Goal: Transaction & Acquisition: Register for event/course

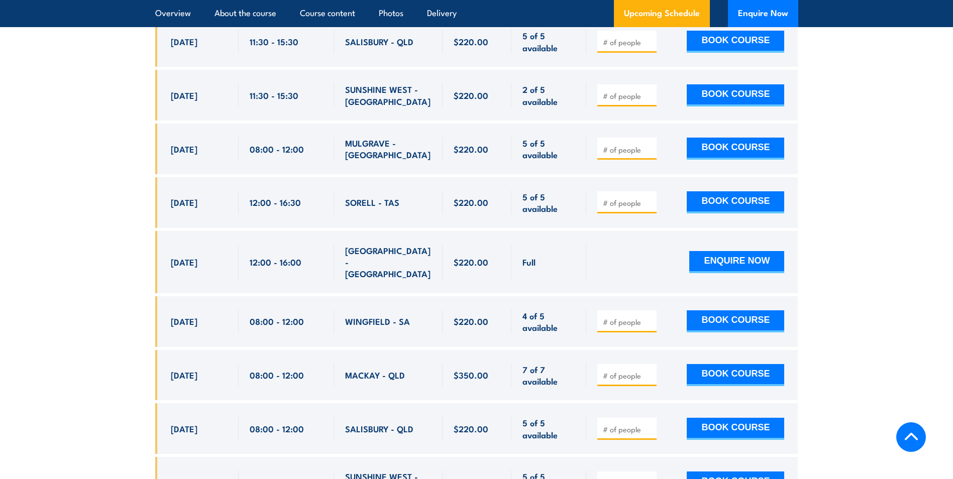
scroll to position [3917, 0]
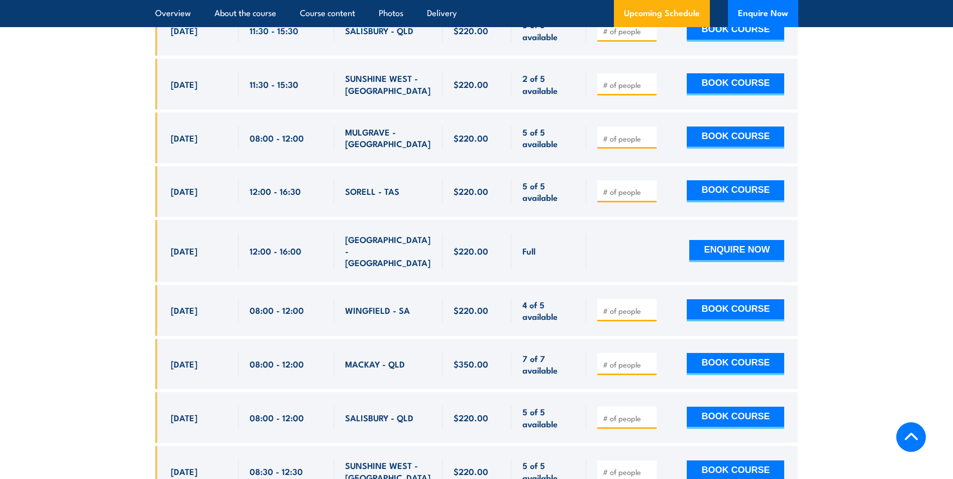
click at [625, 467] on input "number" at bounding box center [628, 472] width 50 height 10
type input "1"
click at [619, 467] on input "1" at bounding box center [628, 472] width 50 height 10
type input "2"
click at [727, 460] on button "BOOK COURSE" at bounding box center [734, 471] width 97 height 22
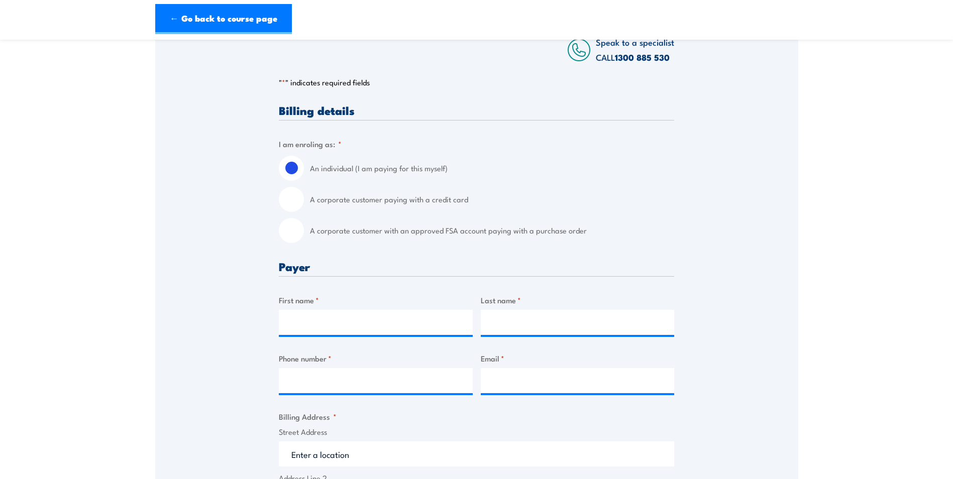
scroll to position [151, 0]
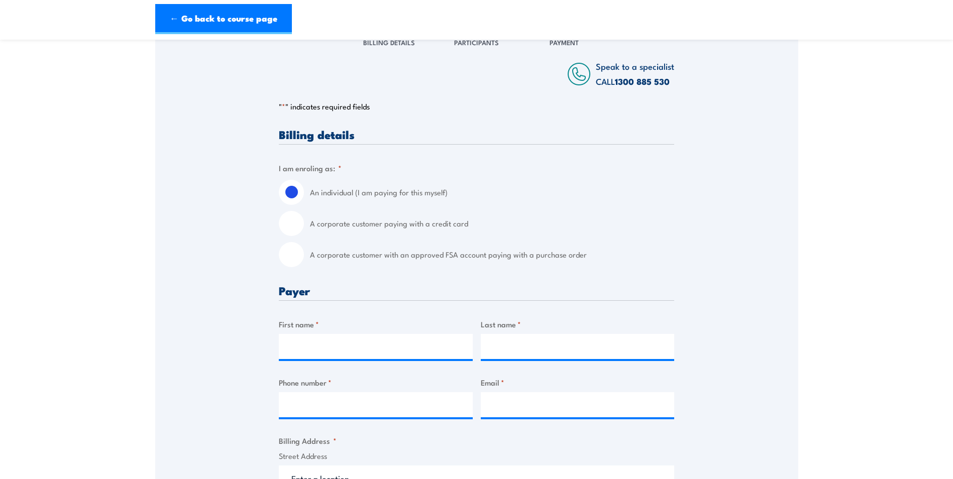
click at [286, 260] on input "A corporate customer with an approved FSA account paying with a purchase order" at bounding box center [291, 254] width 25 height 25
radio input "true"
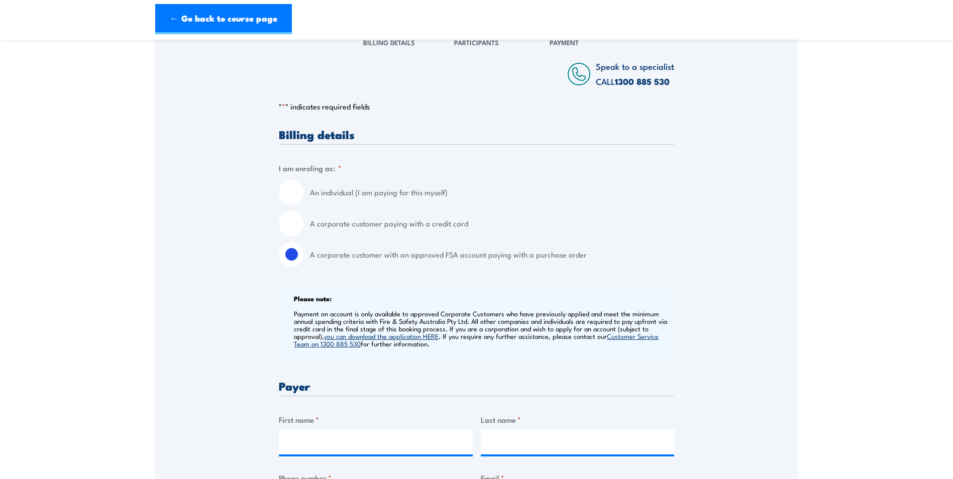
click at [289, 231] on input "A corporate customer paying with a credit card" at bounding box center [291, 223] width 25 height 25
radio input "true"
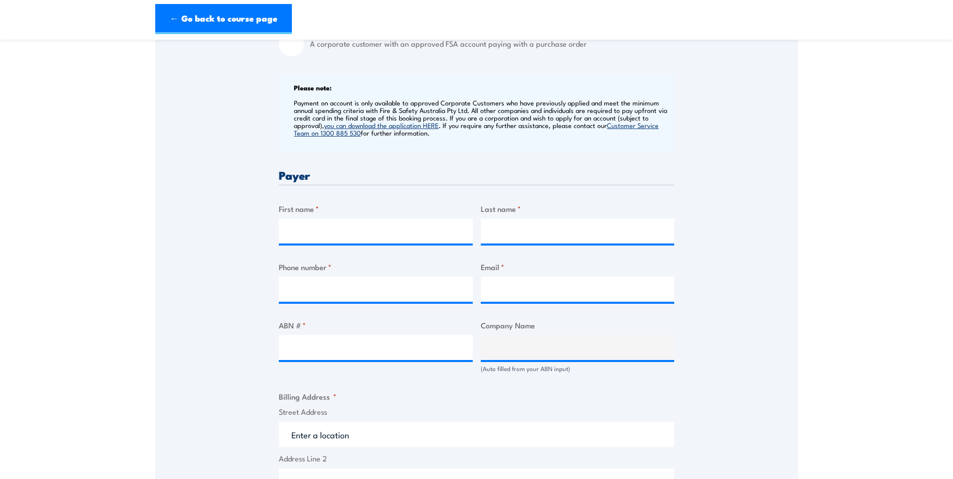
scroll to position [363, 0]
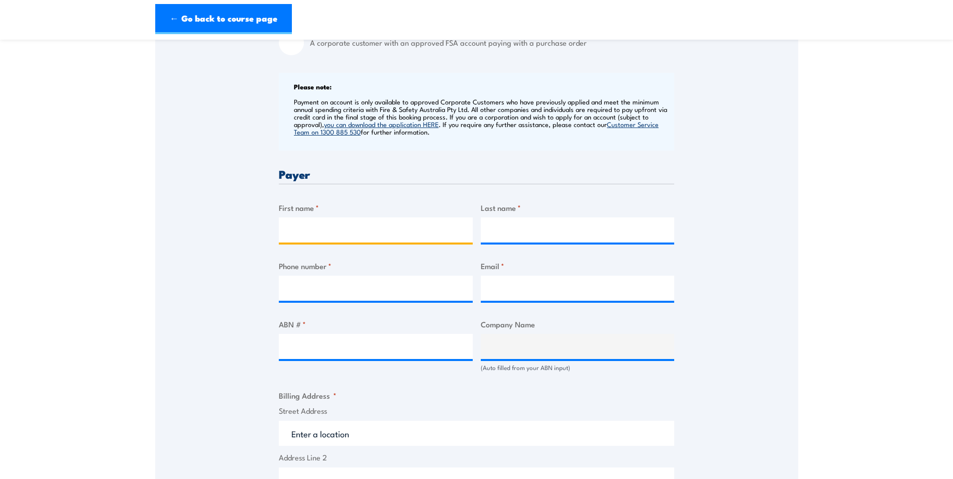
click at [304, 230] on input "First name *" at bounding box center [376, 229] width 194 height 25
click at [318, 231] on input "First name *" at bounding box center [376, 229] width 194 height 25
type input "[PERSON_NAME]"
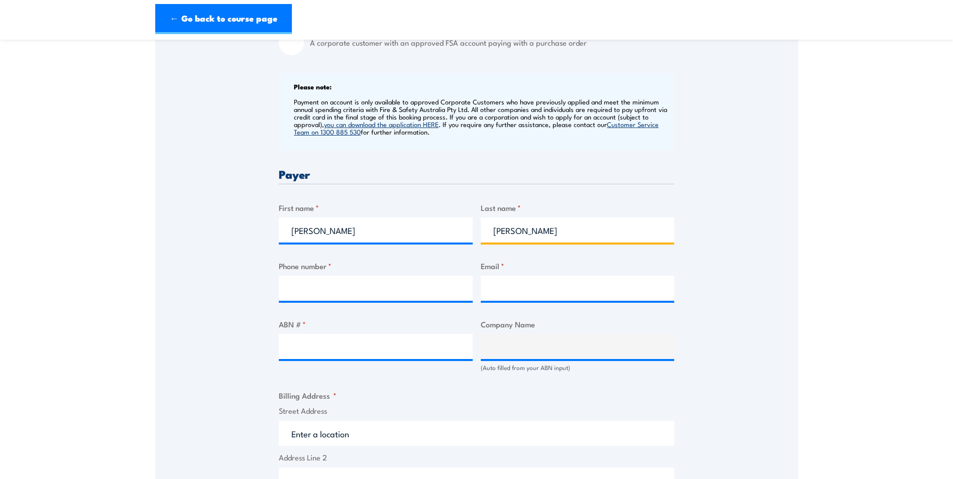
type input "[PERSON_NAME]"
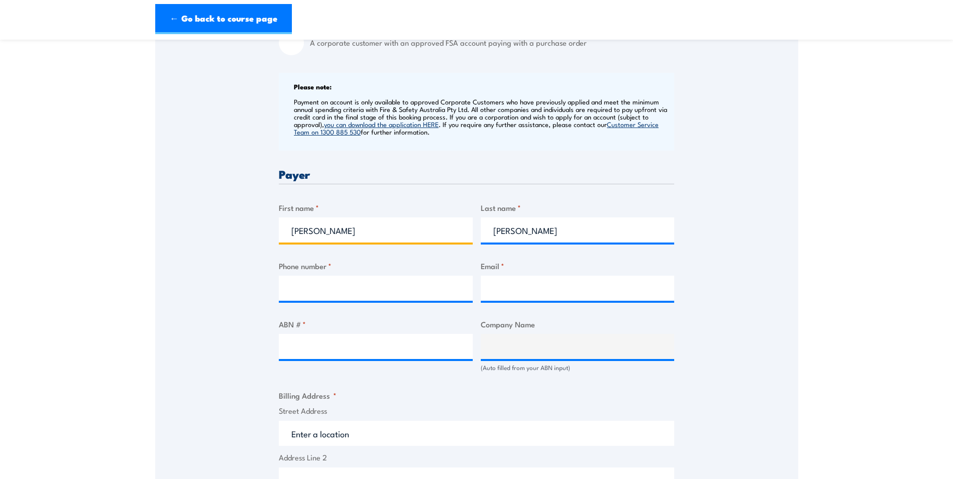
click at [318, 231] on input "[PERSON_NAME]" at bounding box center [376, 229] width 194 height 25
type input "[PERSON_NAME]"
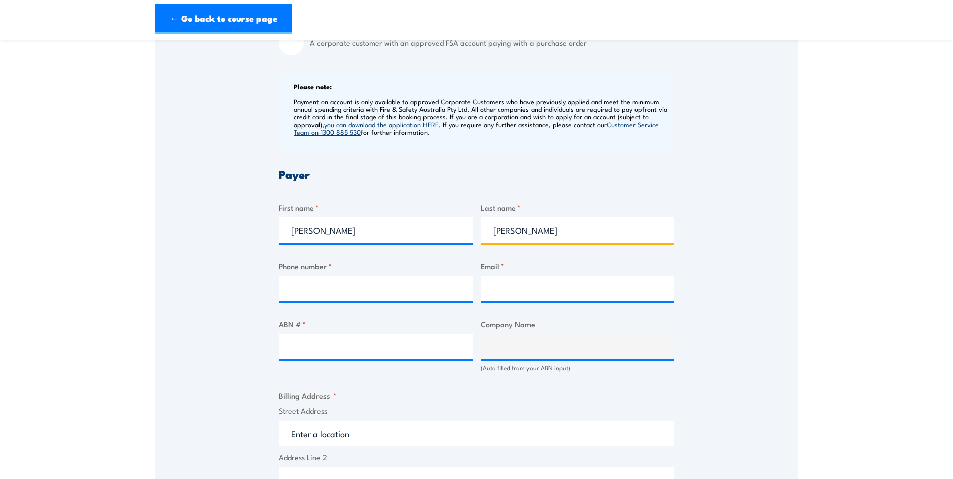
type input "[PERSON_NAME]"
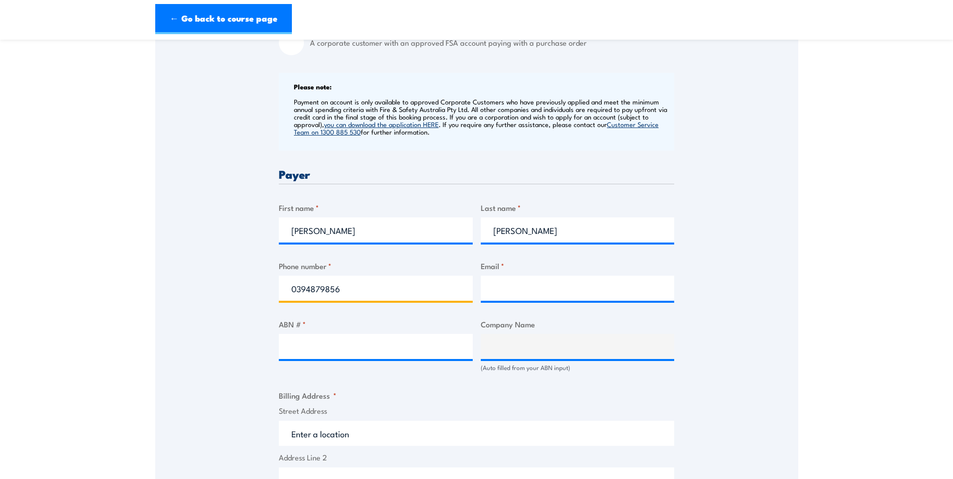
type input "0394879856"
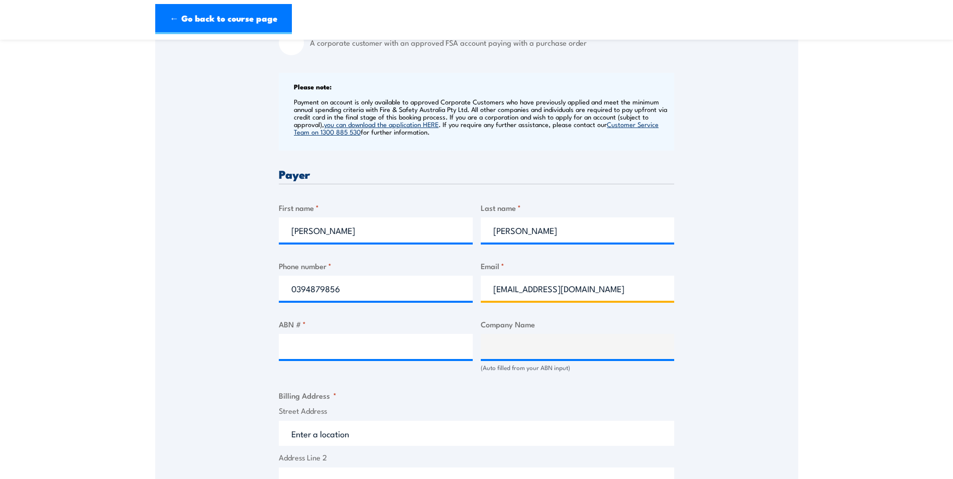
type input "[EMAIL_ADDRESS][DOMAIN_NAME]"
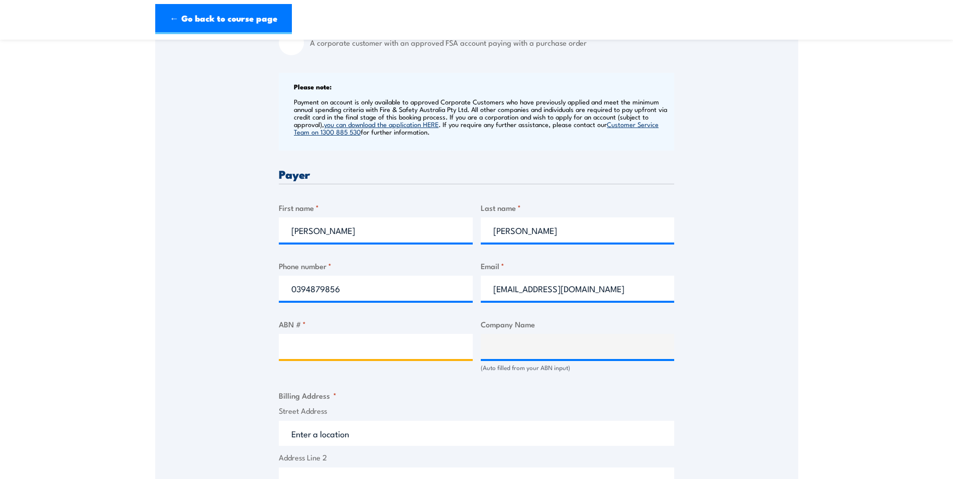
click at [358, 346] on input "ABN # *" at bounding box center [376, 346] width 194 height 25
paste input "23 385 731 870"
type input "23 385 731 870"
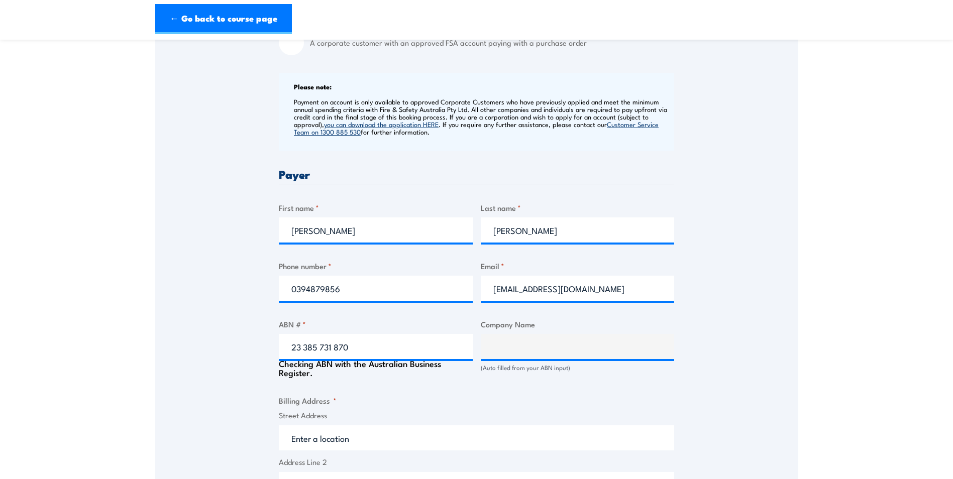
click at [233, 330] on div "Speak to a specialist CALL [PHONE_NUMBER] CALL [PHONE_NUMBER] " * " indicates r…" at bounding box center [476, 336] width 643 height 1049
type input "HOUSING CHOICES AUSTRALIA LIMITED"
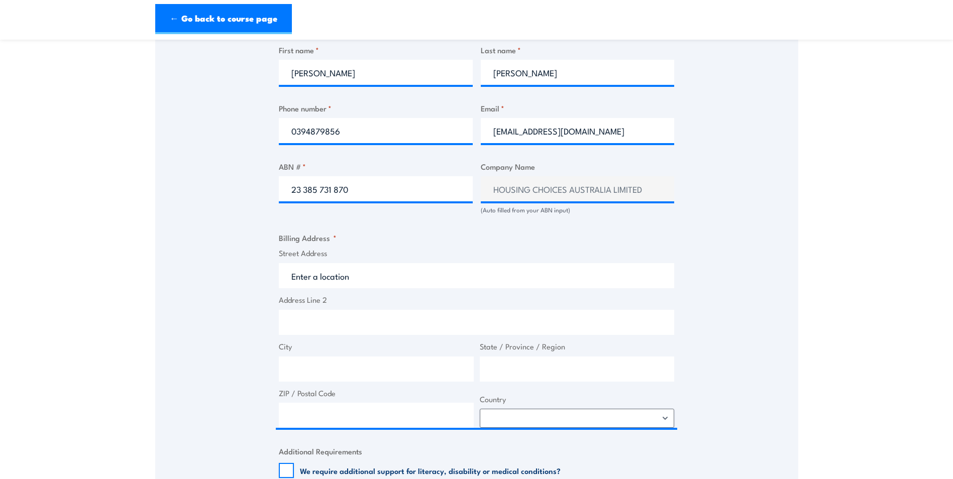
scroll to position [522, 0]
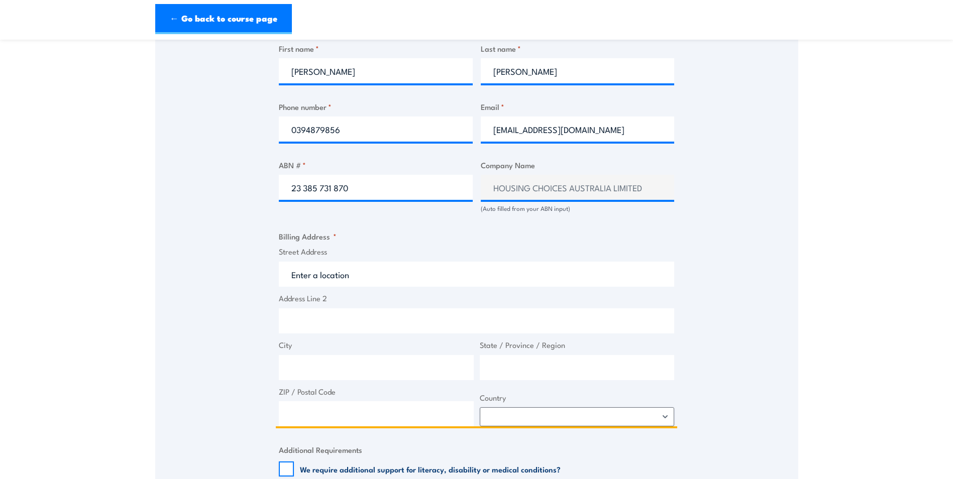
click at [332, 274] on input "Street Address" at bounding box center [476, 274] width 395 height 25
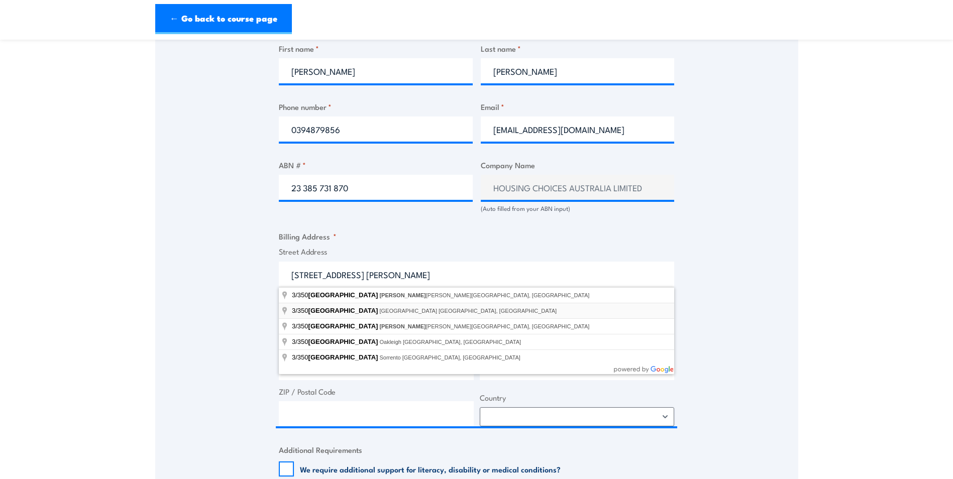
type input "[STREET_ADDRESS]"
type input "[GEOGRAPHIC_DATA]"
type input "Victoria"
type input "3000"
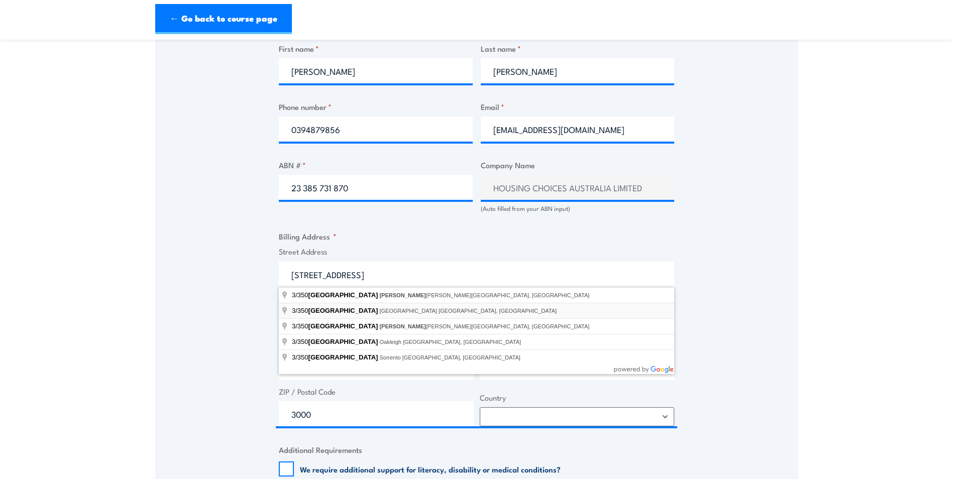
select select "[GEOGRAPHIC_DATA]"
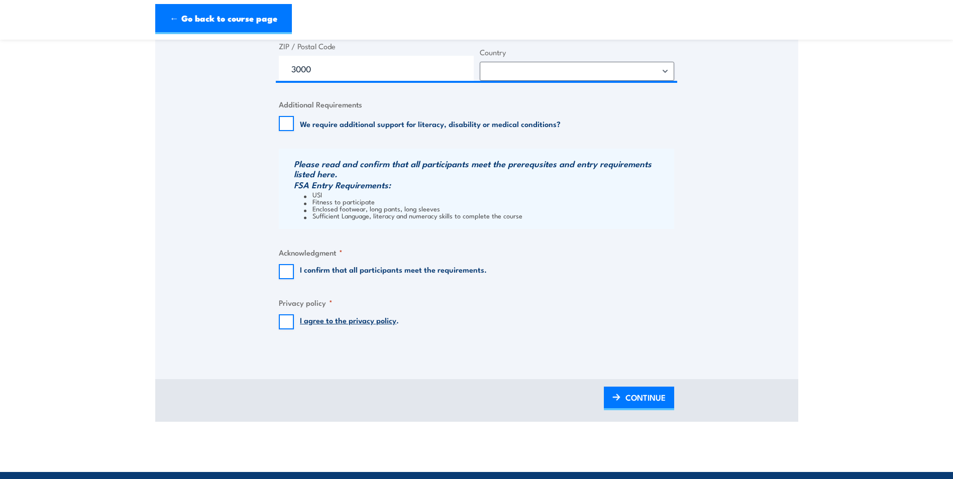
scroll to position [868, 0]
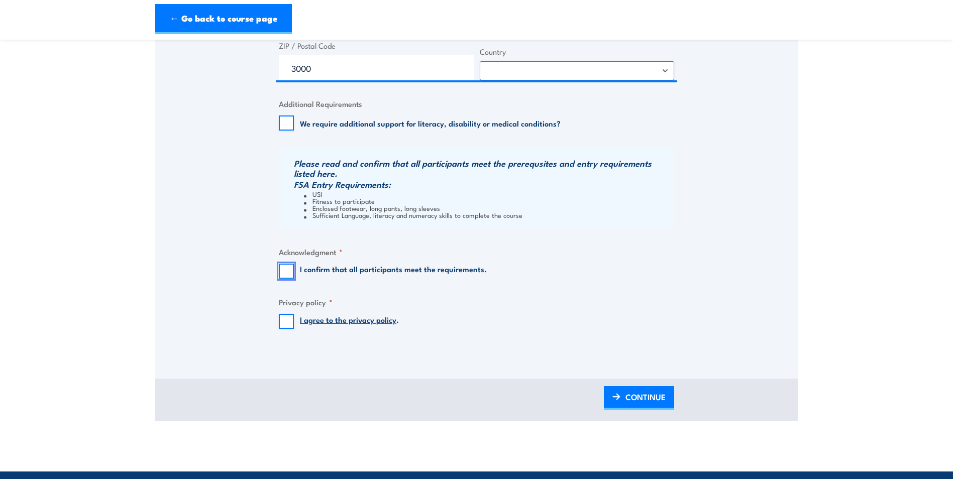
click at [286, 270] on input "I confirm that all participants meet the requirements." at bounding box center [286, 271] width 15 height 15
checkbox input "true"
click at [288, 315] on input "I agree to the privacy policy ." at bounding box center [286, 321] width 15 height 15
checkbox input "true"
click at [631, 398] on span "CONTINUE" at bounding box center [645, 397] width 40 height 27
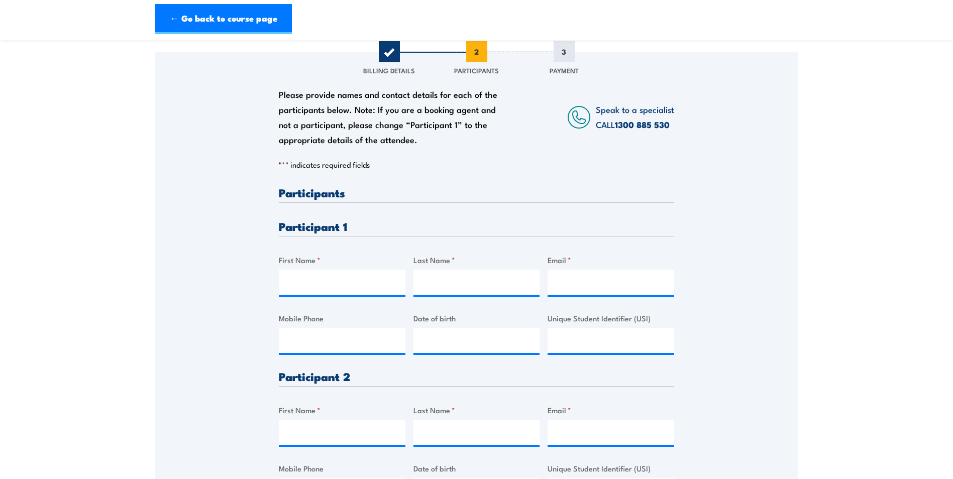
scroll to position [188, 0]
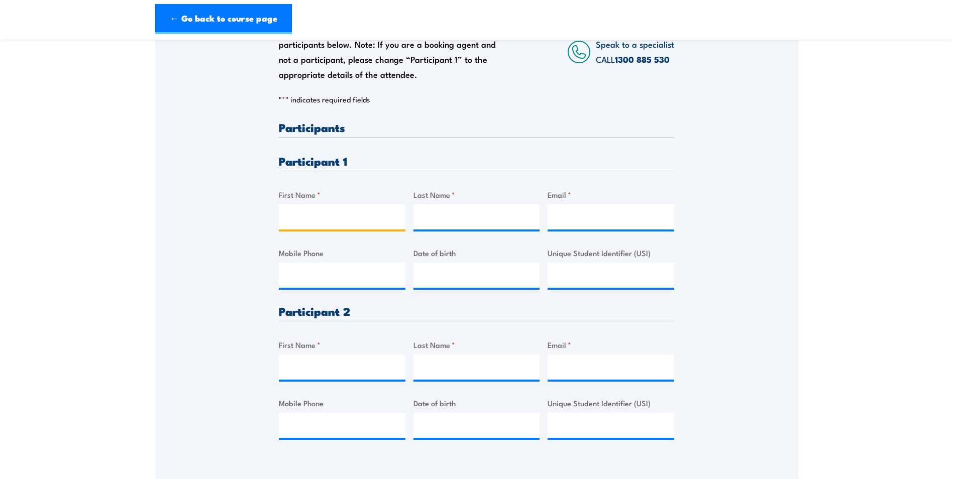
click at [330, 210] on input "First Name *" at bounding box center [342, 216] width 127 height 25
type input "[PERSON_NAME]"
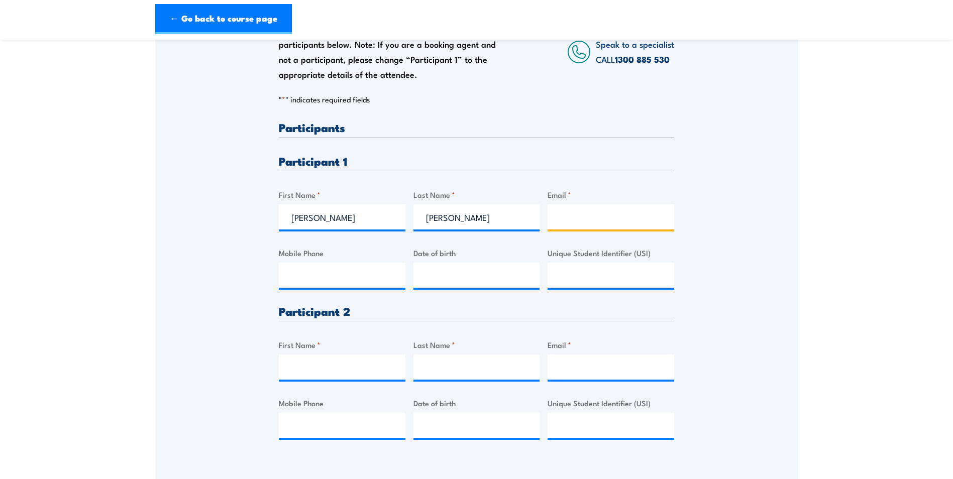
click at [573, 212] on input "Email *" at bounding box center [610, 216] width 127 height 25
paste input "[PERSON_NAME][EMAIL_ADDRESS][PERSON_NAME][DOMAIN_NAME]"
type input "[PERSON_NAME][EMAIL_ADDRESS][PERSON_NAME][DOMAIN_NAME]"
click at [310, 272] on input "Mobile Phone" at bounding box center [342, 275] width 127 height 25
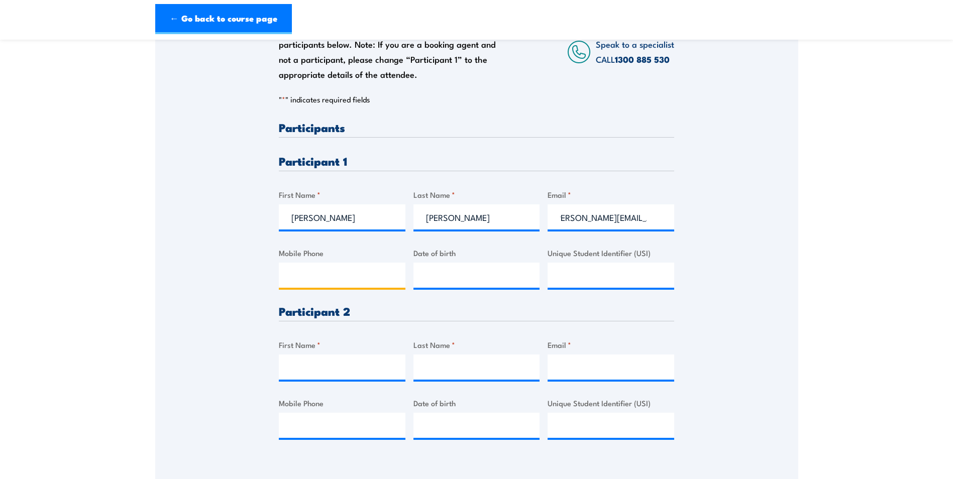
scroll to position [0, 0]
click at [340, 271] on input "Mobile Phone" at bounding box center [342, 275] width 127 height 25
paste input "[PHONE_NUMBER]"
type input "[PHONE_NUMBER]"
type input "__/__/____"
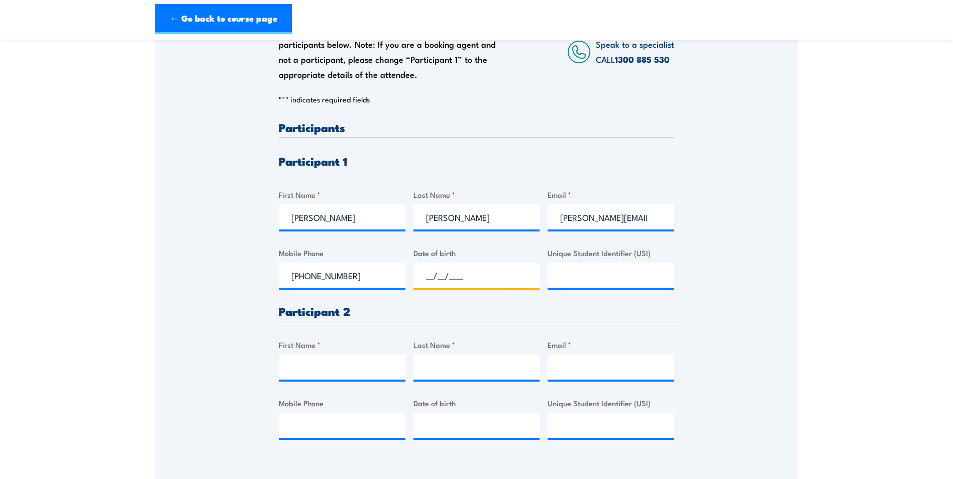
click at [453, 278] on input "__/__/____" at bounding box center [476, 275] width 127 height 25
click at [252, 308] on div "Please provide names and contact details for each of the participants below. No…" at bounding box center [476, 222] width 643 height 473
click at [328, 360] on input "First Name *" at bounding box center [342, 367] width 127 height 25
type input "Lexi"
type input "[PERSON_NAME]"
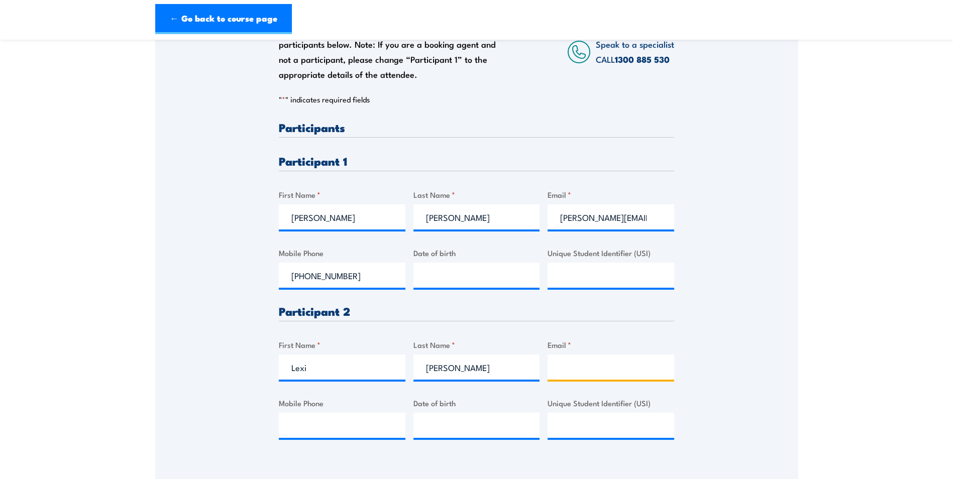
click at [583, 355] on input "Email *" at bounding box center [610, 367] width 127 height 25
paste input "[EMAIL_ADDRESS][PERSON_NAME][DOMAIN_NAME]"
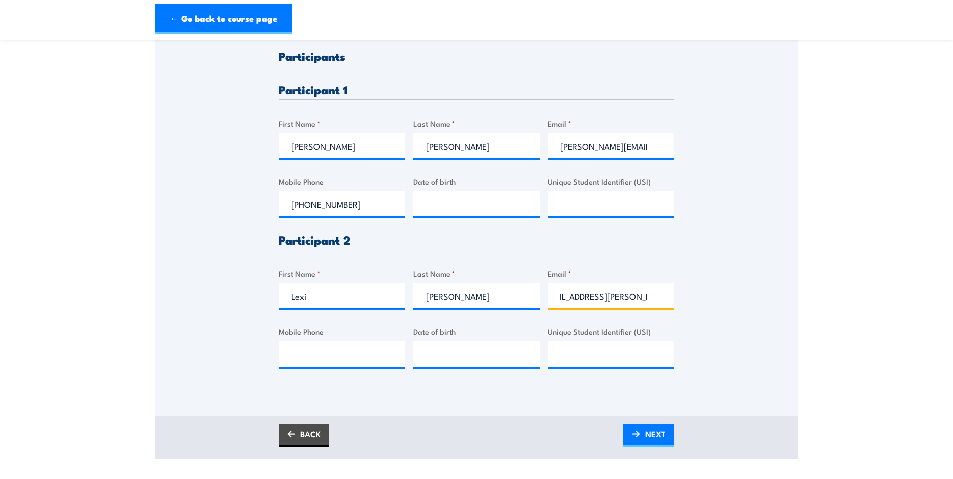
scroll to position [261, 0]
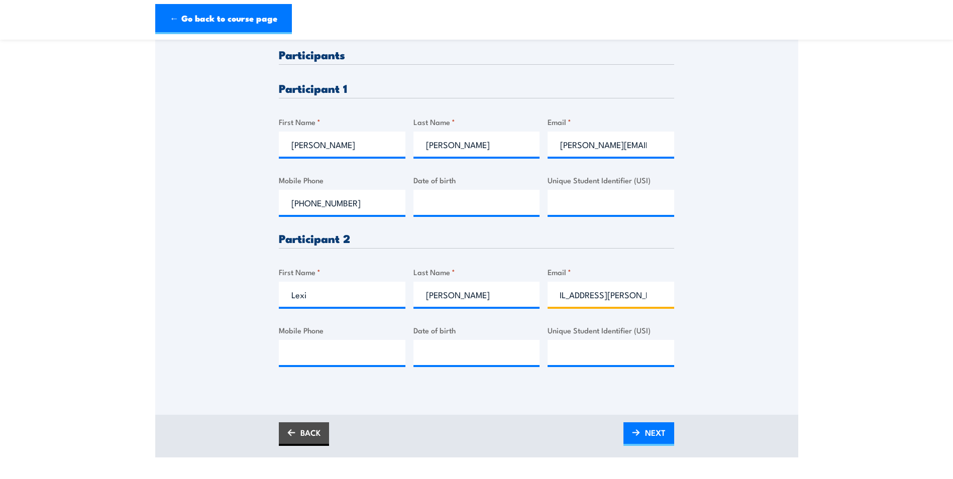
type input "[EMAIL_ADDRESS][PERSON_NAME][DOMAIN_NAME]"
click at [349, 355] on input "Mobile Phone" at bounding box center [342, 352] width 127 height 25
click at [321, 348] on input "Mobile Phone" at bounding box center [342, 352] width 127 height 25
paste input "[PHONE_NUMBER]"
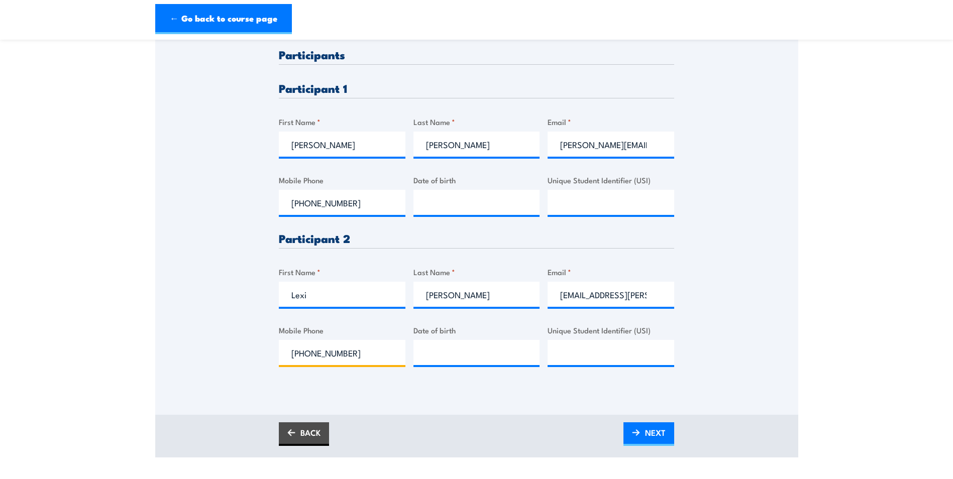
type input "[PHONE_NUMBER]"
click at [225, 367] on div "Please provide names and contact details for each of the participants below. No…" at bounding box center [476, 150] width 643 height 473
click at [633, 431] on img at bounding box center [636, 432] width 8 height 7
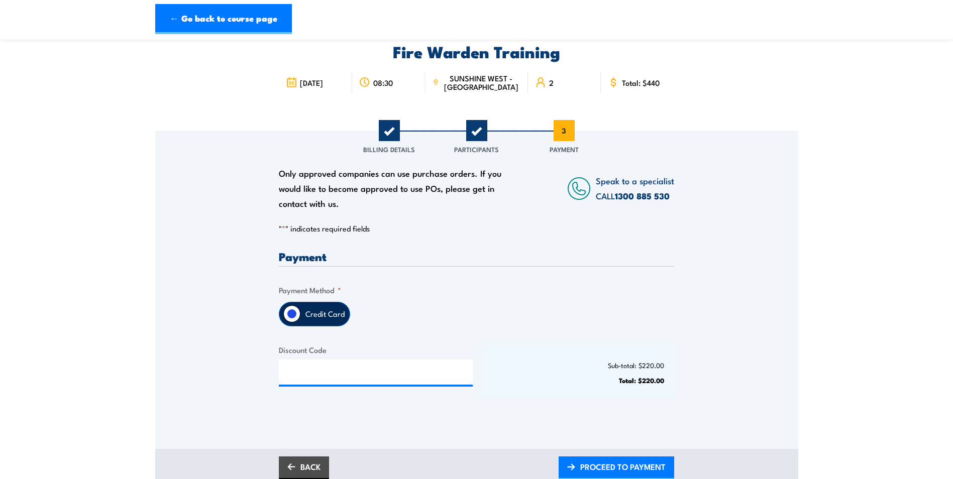
scroll to position [85, 0]
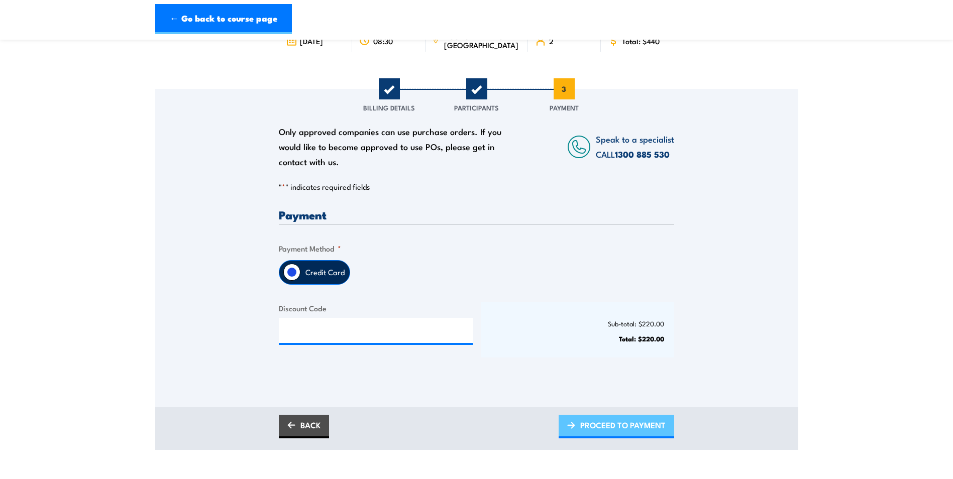
click at [576, 434] on link "PROCEED TO PAYMENT" at bounding box center [615, 427] width 115 height 24
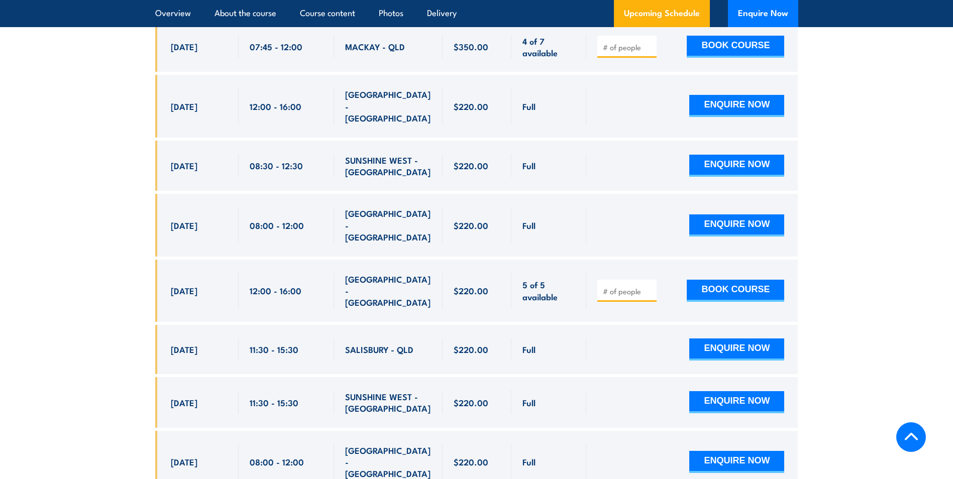
scroll to position [2586, 0]
